Goal: Ask a question

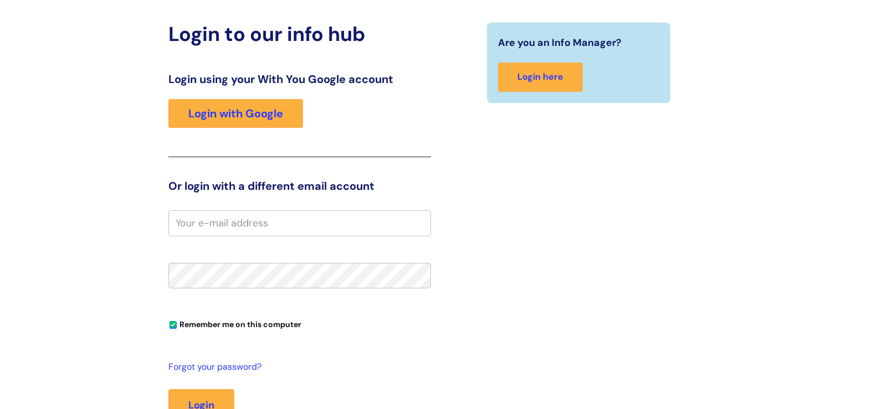
scroll to position [111, 0]
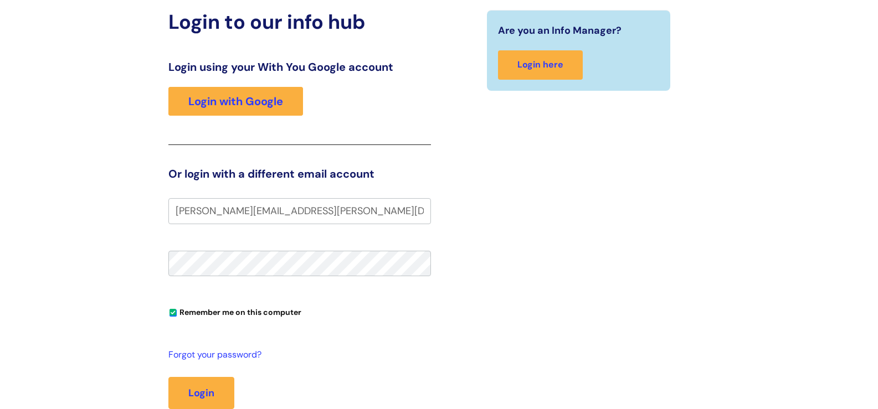
type input "[PERSON_NAME][EMAIL_ADDRESS][PERSON_NAME][DOMAIN_NAME]"
drag, startPoint x: 347, startPoint y: 213, endPoint x: 0, endPoint y: 263, distance: 350.4
click at [0, 263] on div "Login to our info hub Login using your With You Google account Login with Googl…" at bounding box center [439, 240] width 878 height 527
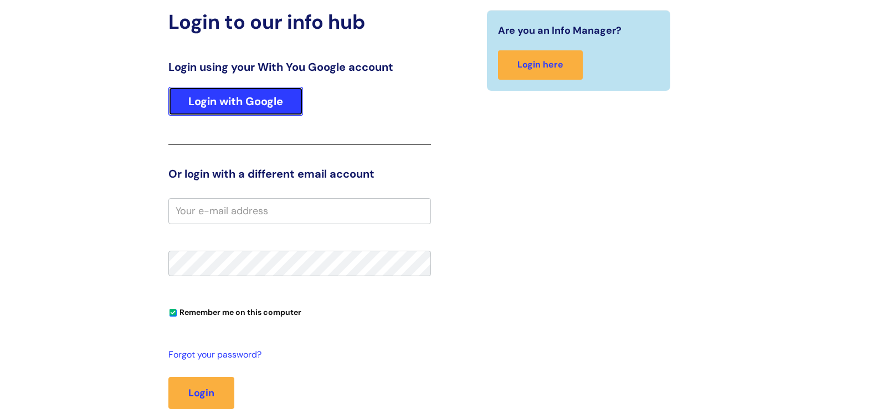
click at [258, 98] on link "Login with Google" at bounding box center [235, 101] width 135 height 29
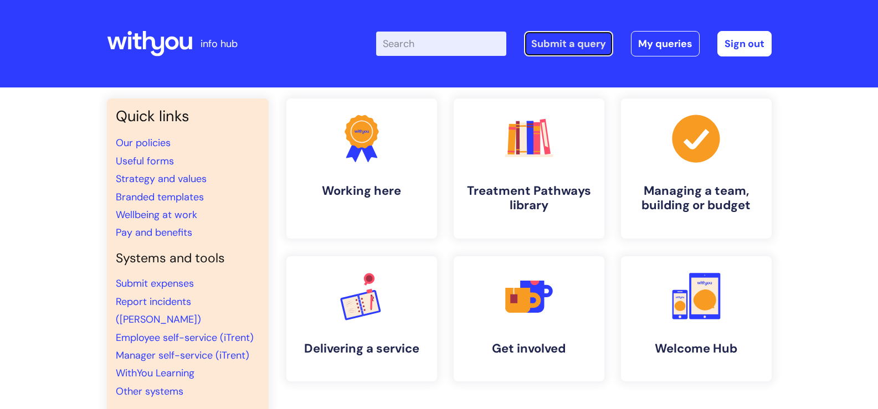
click at [567, 42] on link "Submit a query" at bounding box center [568, 43] width 89 height 25
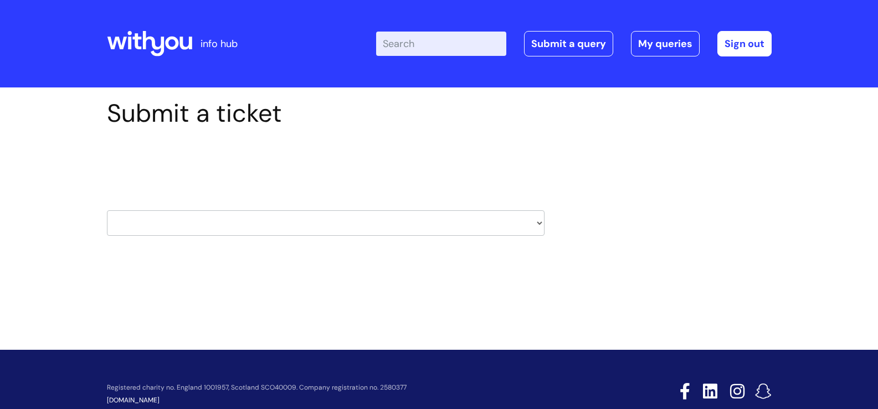
click at [541, 223] on select "HR / People IT and Support Clinical Drug Alerts Finance Accounts Data Support T…" at bounding box center [326, 223] width 438 height 25
click at [540, 222] on select "HR / People IT and Support Clinical Drug Alerts Finance Accounts Data Support T…" at bounding box center [326, 223] width 438 height 25
select select "systems"
click at [107, 211] on select "HR / People IT and Support Clinical Drug Alerts Finance Accounts Data Support T…" at bounding box center [326, 223] width 438 height 25
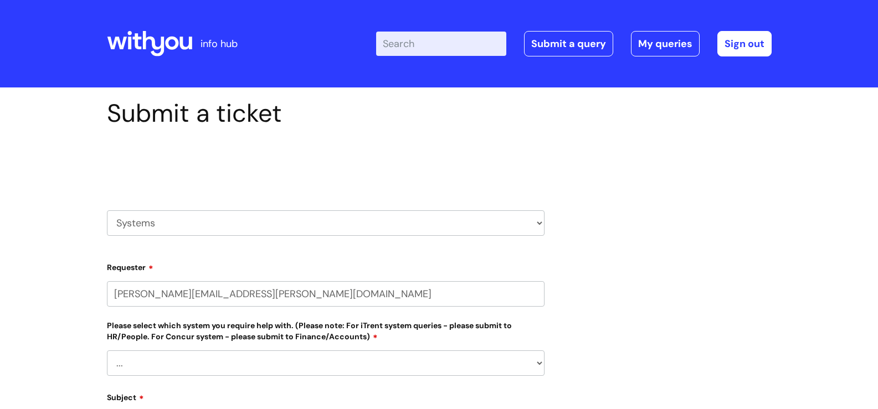
select select "80004418201"
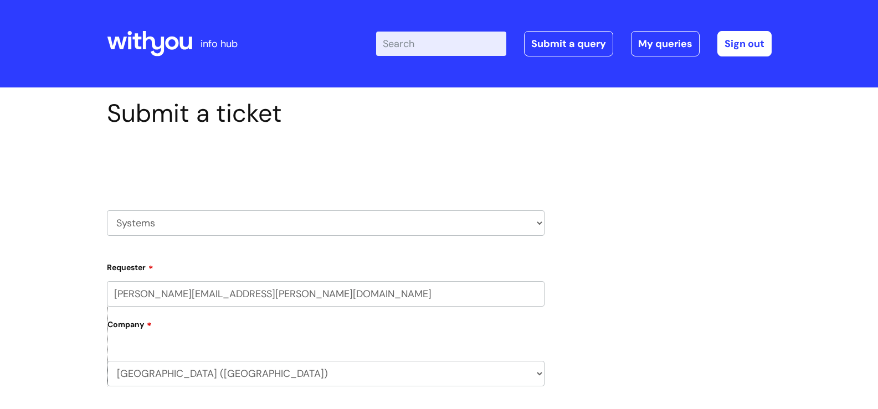
click at [540, 221] on select "HR / People IT and Support Clinical Drug Alerts Finance Accounts Data Support T…" at bounding box center [326, 223] width 438 height 25
select select "it_and_support"
click at [107, 211] on select "HR / People IT and Support Clinical Drug Alerts Finance Accounts Data Support T…" at bounding box center [326, 223] width 438 height 25
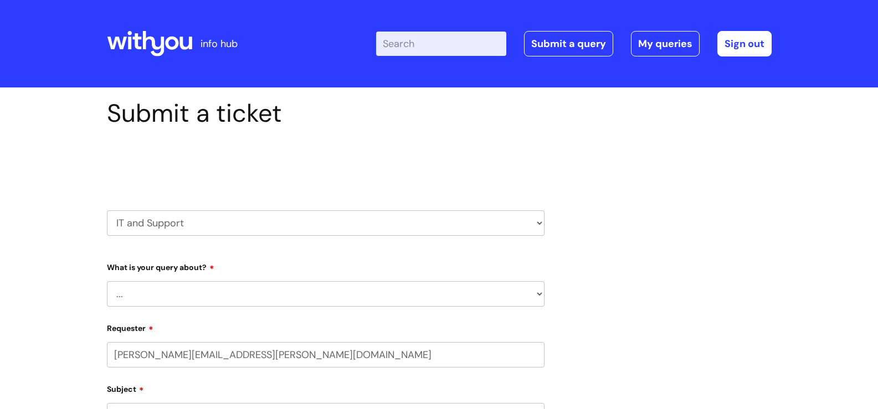
select select "80004418201"
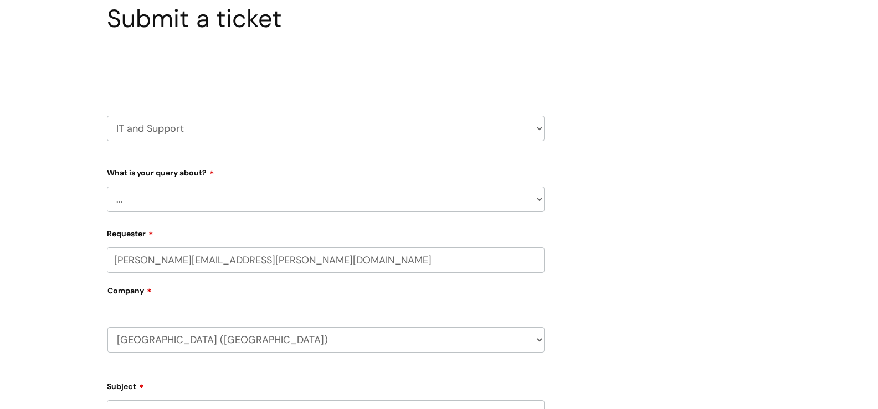
scroll to position [111, 0]
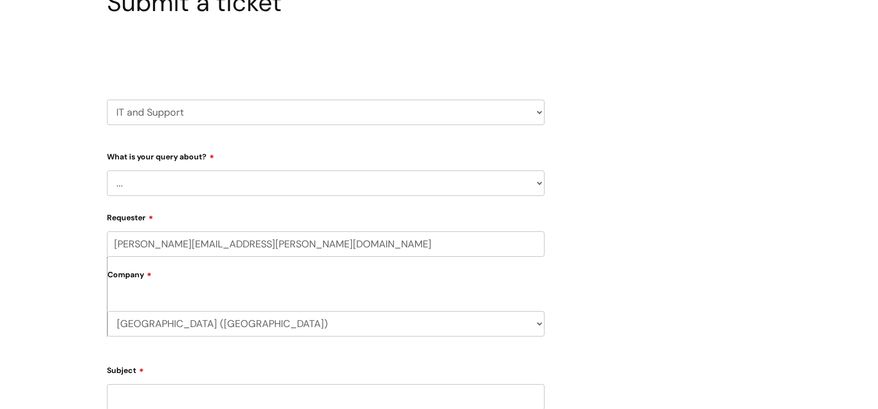
click at [540, 187] on select "... Mobile Phone Reset & MFA Accounts, Starters and Leavers IT Hardware issue I…" at bounding box center [326, 183] width 438 height 25
click at [537, 110] on select "HR / People IT and Support Clinical Drug Alerts Finance Accounts Data Support T…" at bounding box center [326, 112] width 438 height 25
